Goal: Transaction & Acquisition: Purchase product/service

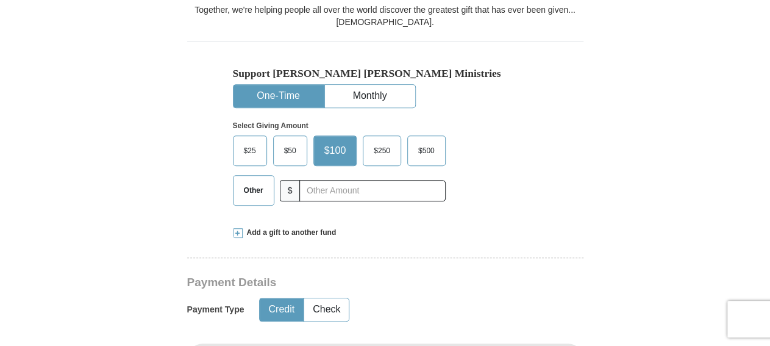
scroll to position [381, 0]
click at [393, 180] on input "text" at bounding box center [372, 190] width 146 height 21
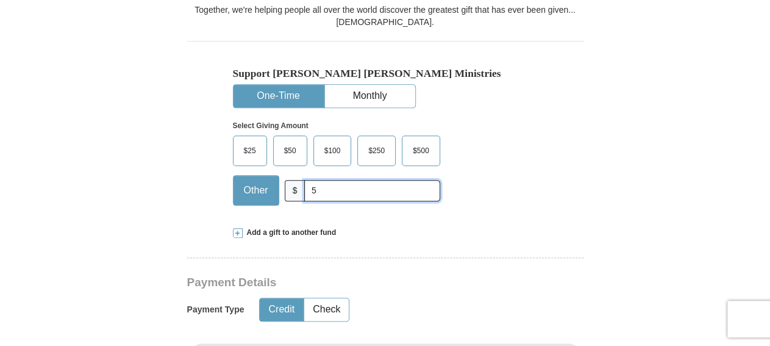
type input "5"
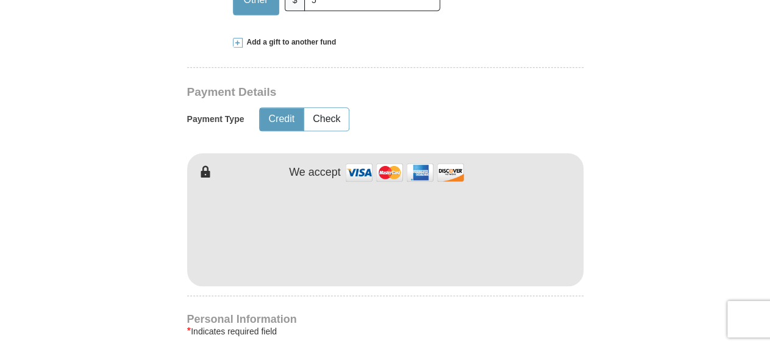
scroll to position [634, 0]
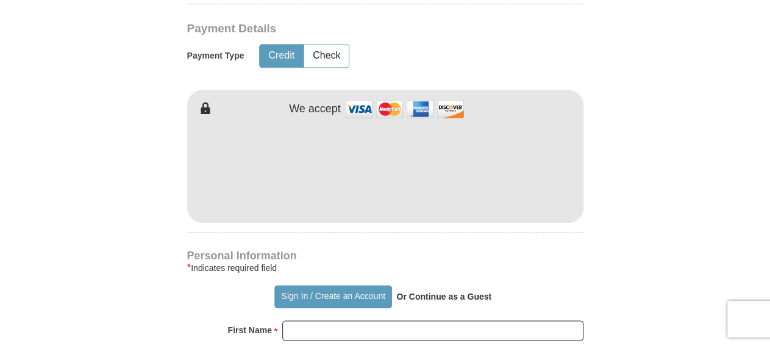
click at [493, 215] on div "[PERSON_NAME] [PERSON_NAME] Ministries Giving Together, we're helping people al…" at bounding box center [385, 307] width 396 height 1273
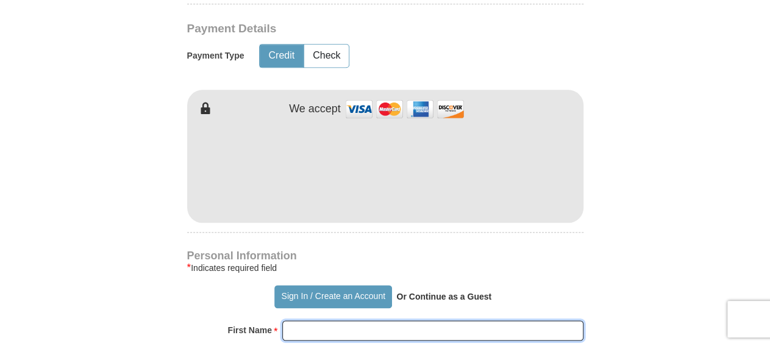
click at [476, 320] on input "First Name *" at bounding box center [432, 330] width 301 height 21
type input "LaDonald"
type input "[PERSON_NAME]"
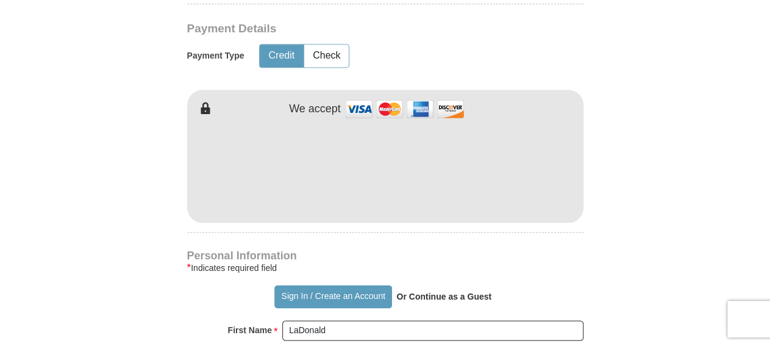
type input "[EMAIL_ADDRESS][DOMAIN_NAME]"
type input "[STREET_ADDRESS]"
type input "Monroe"
select select "LA"
type input "71203"
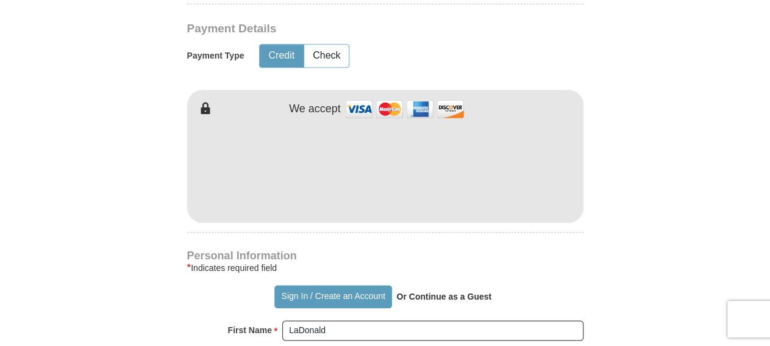
type input "3186143092"
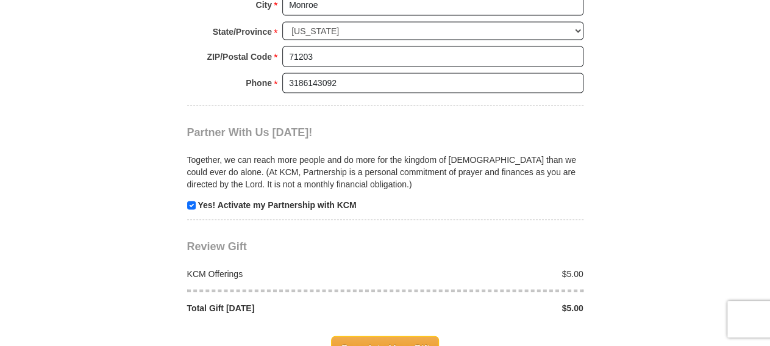
scroll to position [1205, 0]
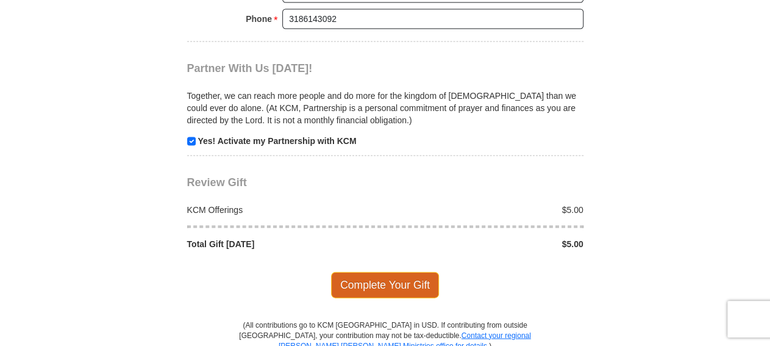
click at [390, 272] on span "Complete Your Gift" at bounding box center [385, 285] width 108 height 26
